Goal: Check status: Check status

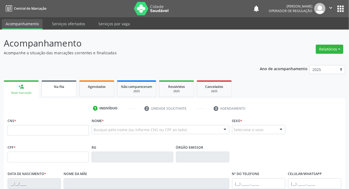
click at [63, 90] on link "Na fila" at bounding box center [58, 88] width 35 height 17
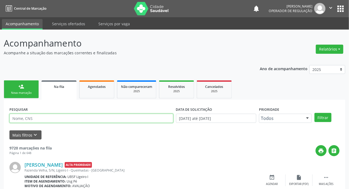
click at [64, 116] on input "text" at bounding box center [91, 118] width 164 height 9
paste input "702 8056 2356 3760"
type input "702 8056 2356 3760"
click at [314, 113] on button "Filtrar" at bounding box center [322, 117] width 17 height 9
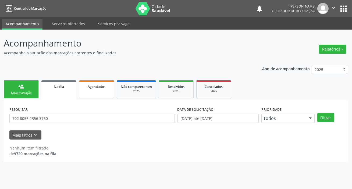
click at [103, 96] on link "Agendados" at bounding box center [96, 89] width 35 height 18
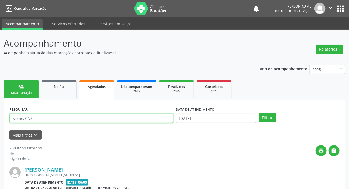
click at [90, 121] on input "text" at bounding box center [91, 118] width 164 height 9
paste input "702 8056 2356 3760"
type input "702 8056 2356 3760"
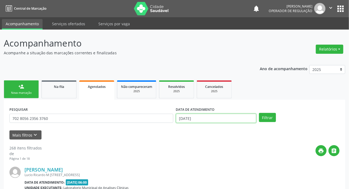
click at [191, 118] on input "[DATE]" at bounding box center [216, 118] width 80 height 9
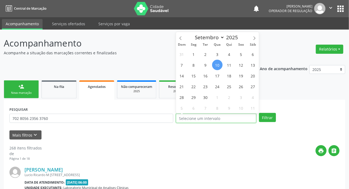
click at [259, 113] on button "Filtrar" at bounding box center [267, 117] width 17 height 9
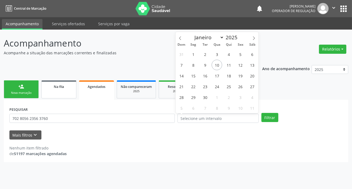
click at [72, 92] on link "Na fila" at bounding box center [58, 89] width 35 height 18
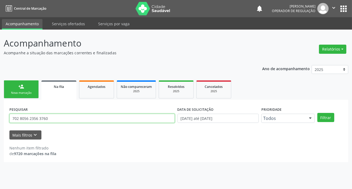
click at [70, 121] on input "702 8056 2356 3760" at bounding box center [92, 118] width 166 height 9
type input "708700163351094"
click at [318, 113] on button "Filtrar" at bounding box center [326, 117] width 17 height 9
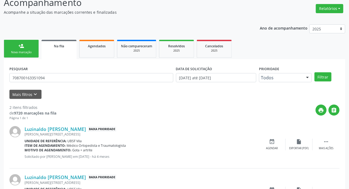
scroll to position [77, 0]
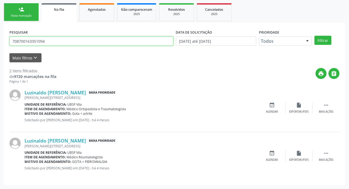
drag, startPoint x: 38, startPoint y: 43, endPoint x: 34, endPoint y: 41, distance: 4.7
click at [37, 43] on input "708700163351094" at bounding box center [91, 41] width 164 height 9
click at [34, 41] on input "708700163351094" at bounding box center [91, 41] width 164 height 9
click at [31, 40] on input "708700163351094" at bounding box center [91, 41] width 164 height 9
click at [27, 38] on input "708700163351094" at bounding box center [91, 41] width 164 height 9
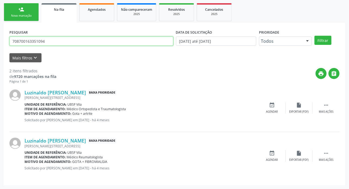
click at [27, 38] on input "708700163351094" at bounding box center [91, 41] width 164 height 9
click at [97, 12] on link "Agendados" at bounding box center [96, 12] width 35 height 18
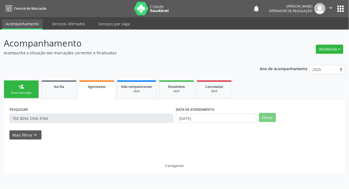
scroll to position [0, 0]
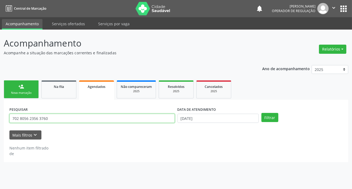
click at [81, 115] on input "702 8056 2356 3760" at bounding box center [92, 118] width 166 height 9
paste input "8700163351094"
type input "708700163351094"
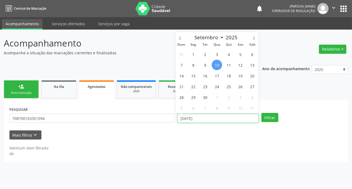
click at [198, 118] on input "[DATE]" at bounding box center [218, 118] width 81 height 9
click at [262, 113] on button "Filtrar" at bounding box center [270, 117] width 17 height 9
click at [267, 119] on button "Filtrar" at bounding box center [270, 117] width 17 height 9
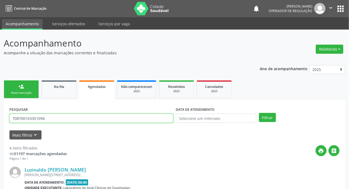
click at [46, 117] on input "708700163351094" at bounding box center [91, 118] width 164 height 9
type input "704001895550065"
click at [259, 113] on button "Filtrar" at bounding box center [267, 117] width 17 height 9
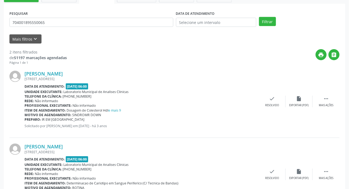
scroll to position [53, 0]
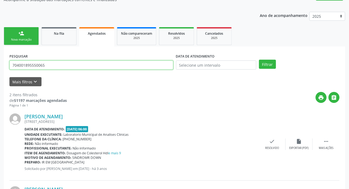
click at [57, 66] on input "704001895550065" at bounding box center [91, 65] width 164 height 9
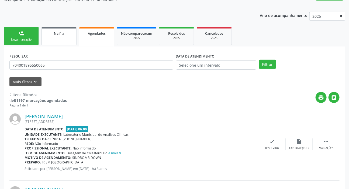
click at [65, 35] on div "Na fila" at bounding box center [58, 33] width 27 height 6
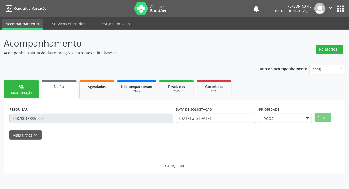
scroll to position [0, 0]
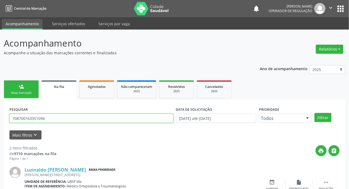
click at [74, 117] on input "708700163351094" at bounding box center [91, 118] width 164 height 9
click at [75, 116] on input "708700163351094" at bounding box center [91, 118] width 164 height 9
paste input "4001895550065"
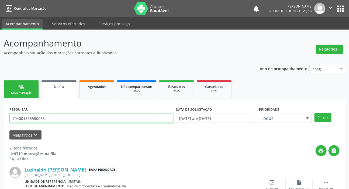
type input "704001895550065"
click at [314, 113] on button "Filtrar" at bounding box center [322, 117] width 17 height 9
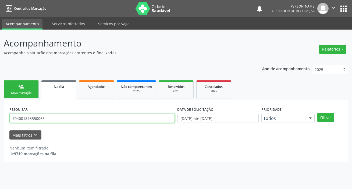
click at [84, 117] on input "704001895550065" at bounding box center [92, 118] width 166 height 9
click at [318, 113] on button "Filtrar" at bounding box center [326, 117] width 17 height 9
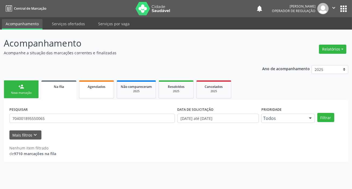
click at [101, 92] on link "Agendados" at bounding box center [96, 89] width 35 height 18
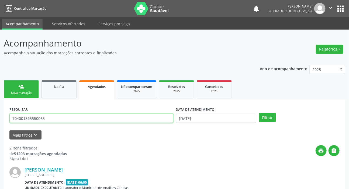
click at [77, 117] on input "704001895550065" at bounding box center [91, 118] width 164 height 9
type input "705004010057853"
click at [259, 113] on button "Filtrar" at bounding box center [267, 117] width 17 height 9
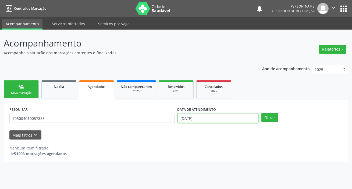
click at [188, 115] on input "[DATE]" at bounding box center [218, 118] width 81 height 9
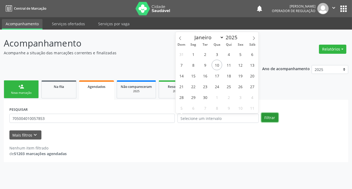
click at [263, 116] on button "Filtrar" at bounding box center [270, 117] width 17 height 9
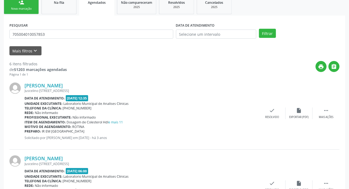
scroll to position [76, 0]
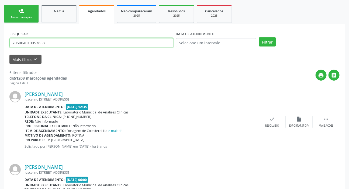
click at [54, 40] on input "705004010057853" at bounding box center [91, 42] width 164 height 9
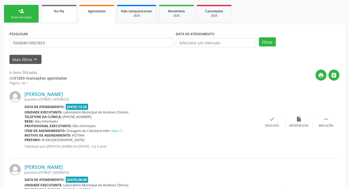
click at [60, 13] on div "Na fila" at bounding box center [58, 11] width 27 height 6
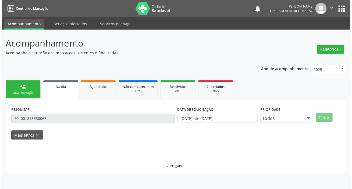
scroll to position [0, 0]
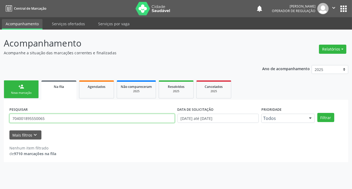
click at [90, 119] on input "704001895550065" at bounding box center [92, 118] width 166 height 9
paste input "5004010057853"
type input "705004010057853"
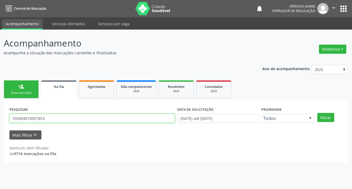
click at [318, 113] on button "Filtrar" at bounding box center [326, 117] width 17 height 9
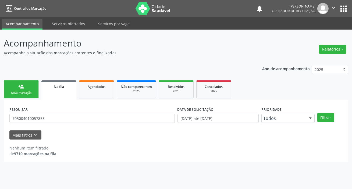
click at [345, 6] on button "apps" at bounding box center [343, 8] width 9 height 9
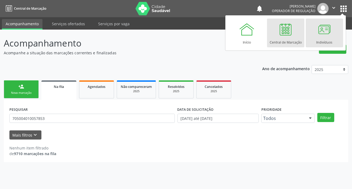
click at [322, 36] on div at bounding box center [325, 29] width 16 height 16
